Goal: Transaction & Acquisition: Obtain resource

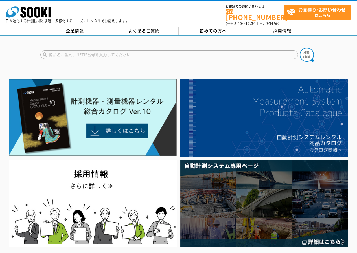
click at [94, 51] on input "text" at bounding box center [169, 55] width 258 height 8
type input "VJ-ADV"
click at [300, 48] on button at bounding box center [307, 55] width 14 height 14
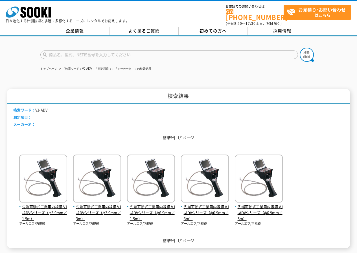
click at [107, 53] on input "text" at bounding box center [169, 55] width 258 height 8
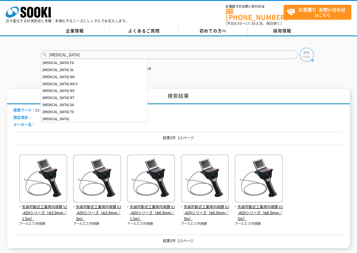
type input "[MEDICAL_DATA]"
click at [310, 48] on img at bounding box center [307, 55] width 14 height 14
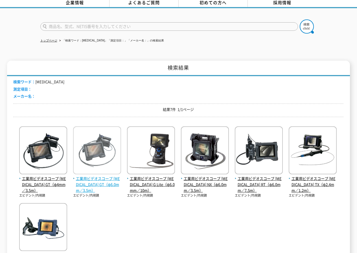
scroll to position [57, 0]
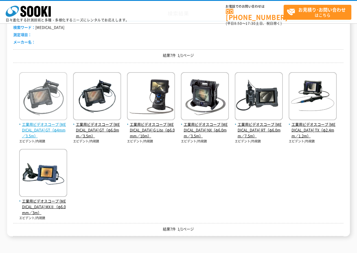
click at [49, 125] on span "工業用ビデオスコープ [MEDICAL_DATA] GT（φ4mm／3.5m）" at bounding box center [43, 131] width 48 height 18
